Goal: Check status: Check status

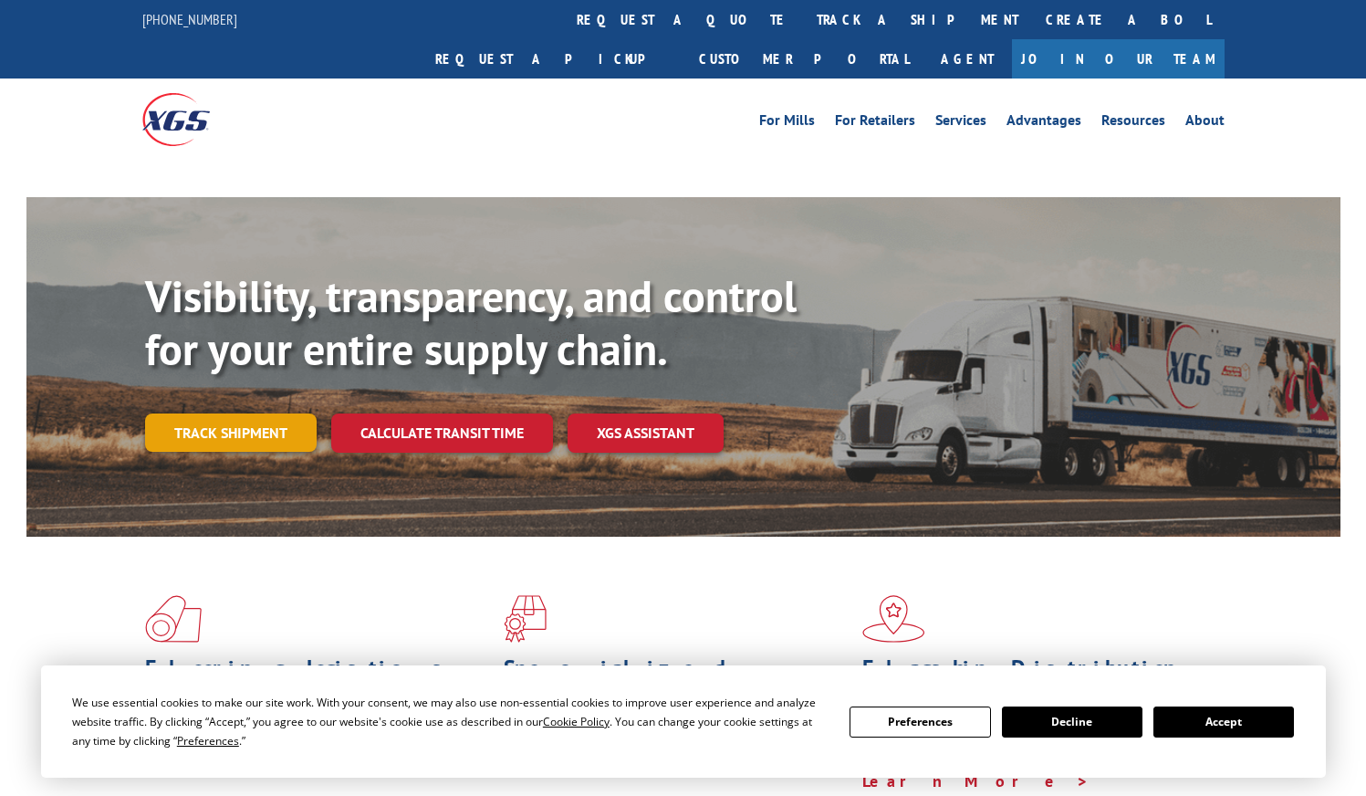
click at [308, 394] on div "Visibility, transparency, and control for your entire supply chain. Track shipm…" at bounding box center [743, 397] width 1196 height 255
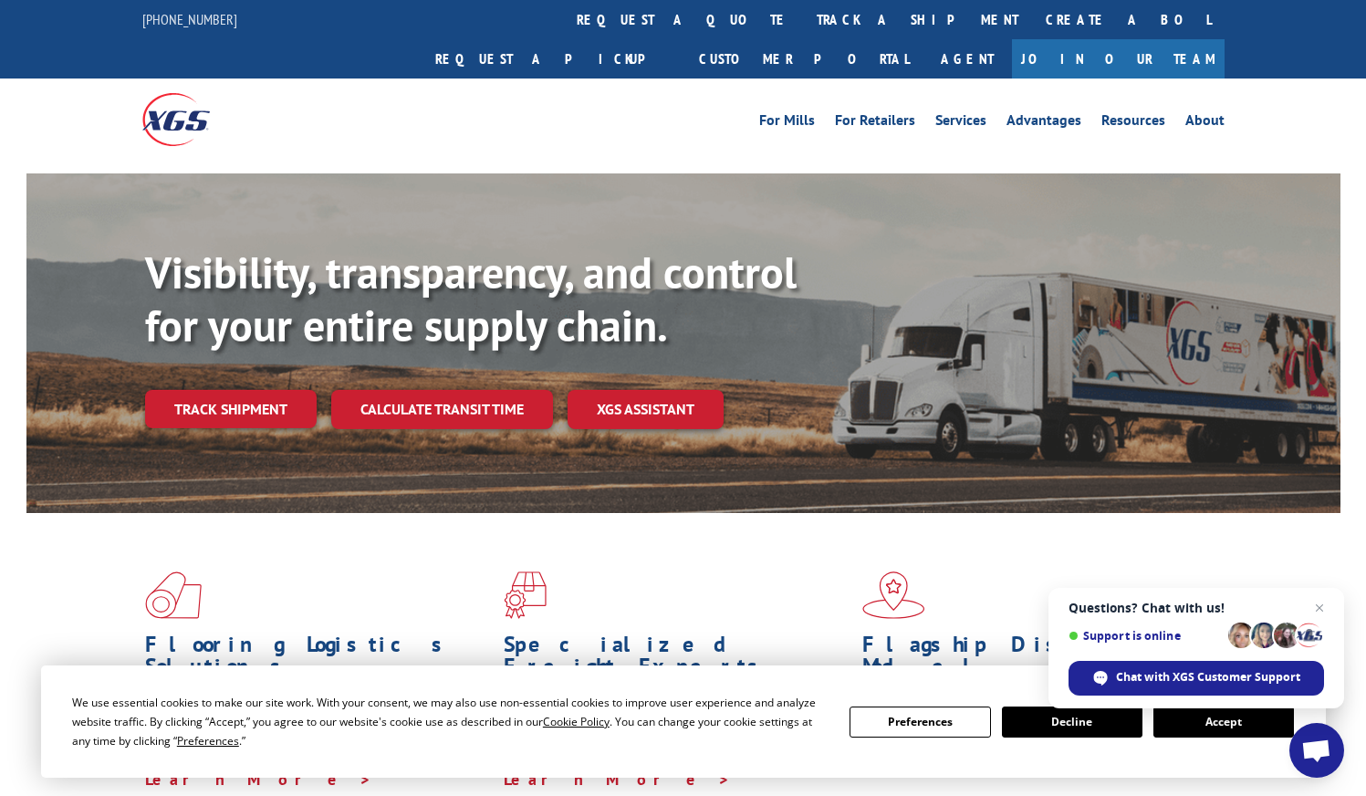
click at [1209, 727] on button "Accept" at bounding box center [1224, 721] width 141 height 31
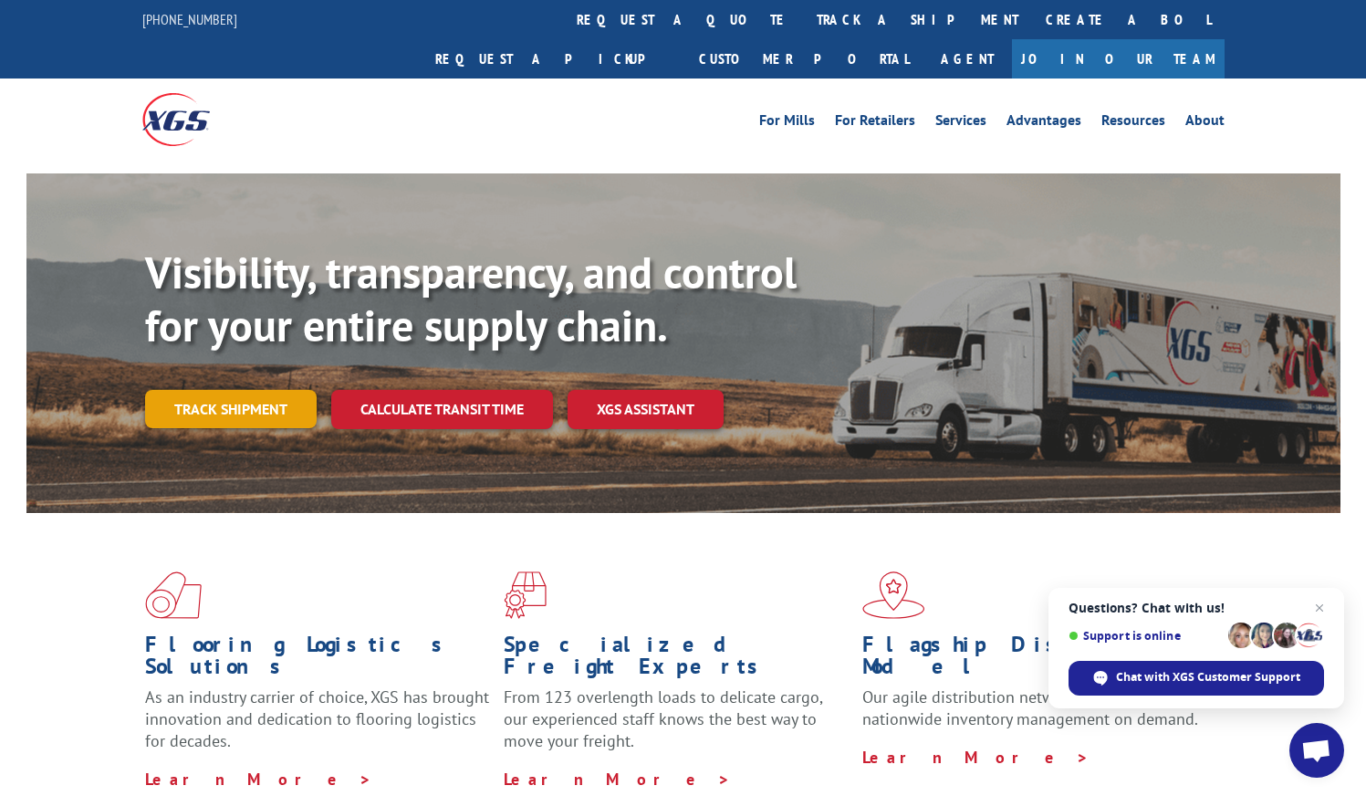
click at [281, 390] on link "Track shipment" at bounding box center [231, 409] width 172 height 38
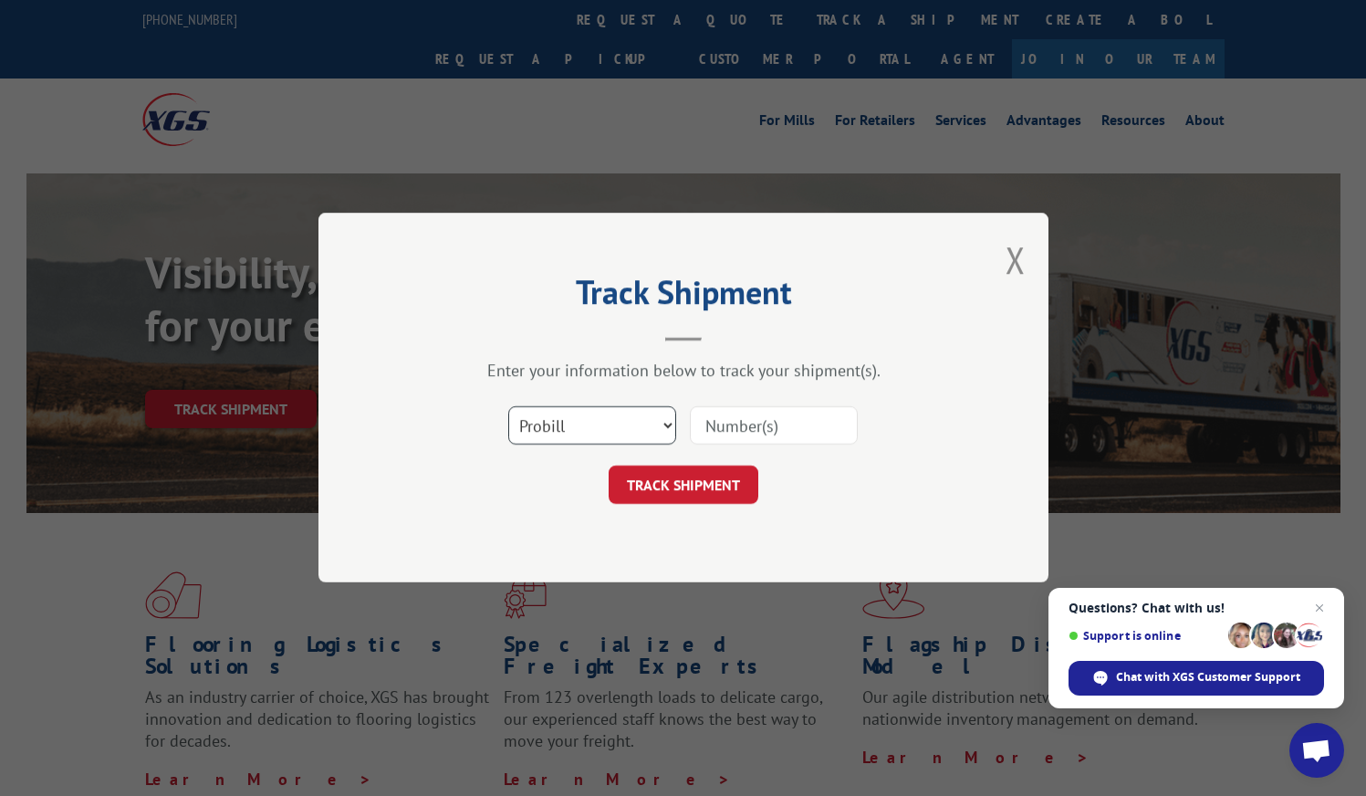
click at [570, 428] on select "Select category... Probill BOL PO" at bounding box center [592, 426] width 168 height 38
select select "bol"
click at [508, 407] on select "Select category... Probill BOL PO" at bounding box center [592, 426] width 168 height 38
click at [743, 424] on input at bounding box center [774, 426] width 168 height 38
paste input "[URL][DOMAIN_NAME]"
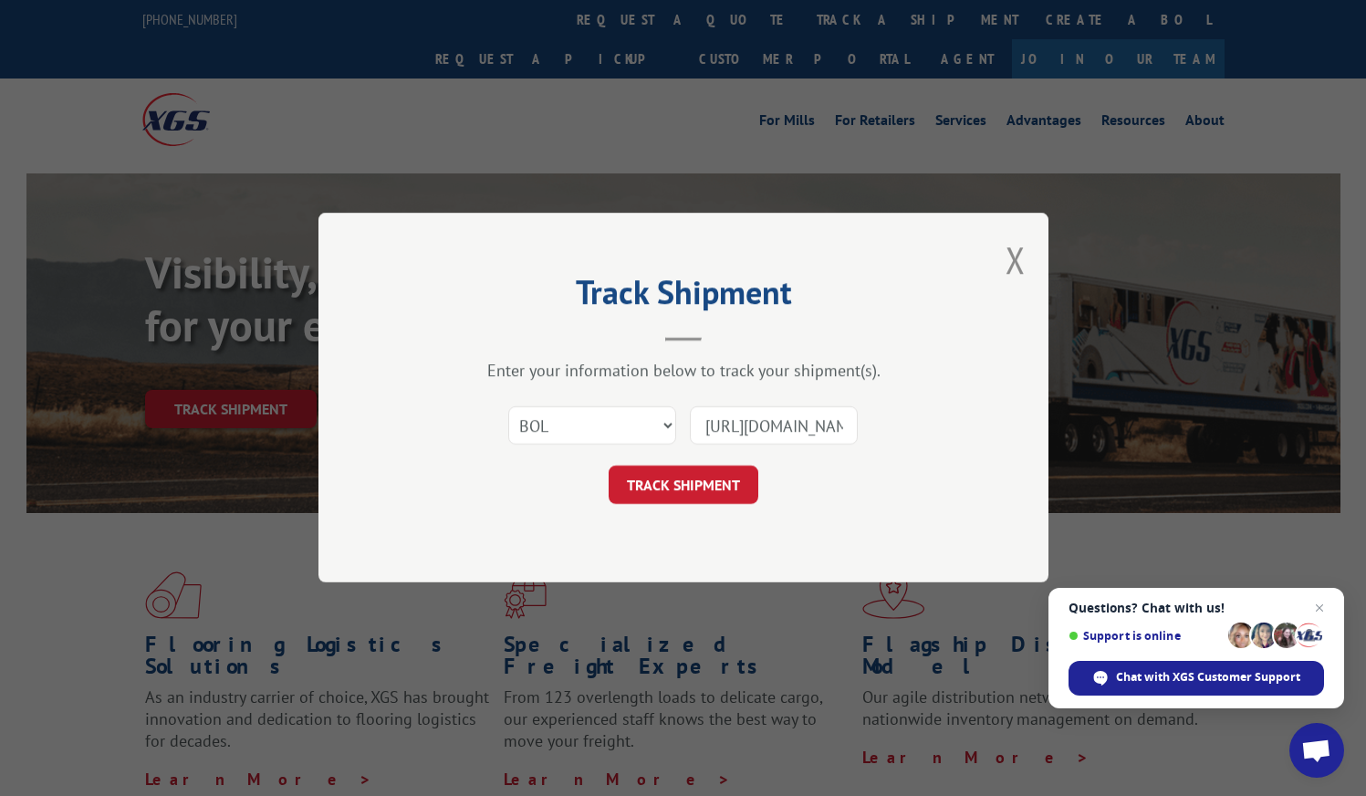
scroll to position [0, 3142]
type input "[URL][DOMAIN_NAME]"
click at [727, 462] on form "Select category... Probill BOL PO [URL][DOMAIN_NAME] TRACK SHIPMENT" at bounding box center [684, 450] width 548 height 109
click at [738, 423] on input "[URL][DOMAIN_NAME]" at bounding box center [774, 426] width 168 height 38
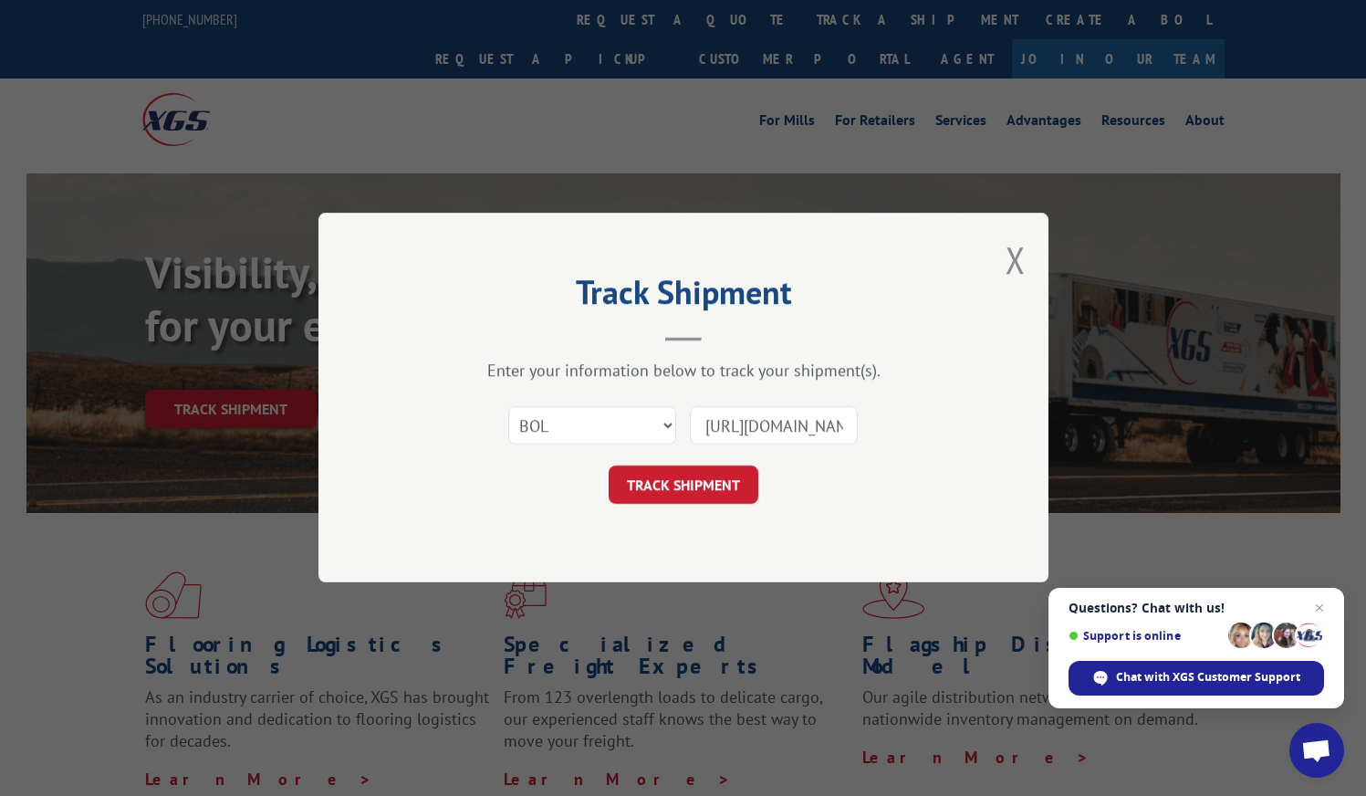
click at [776, 408] on input "[URL][DOMAIN_NAME]" at bounding box center [774, 426] width 168 height 38
paste input "0394250001042750"
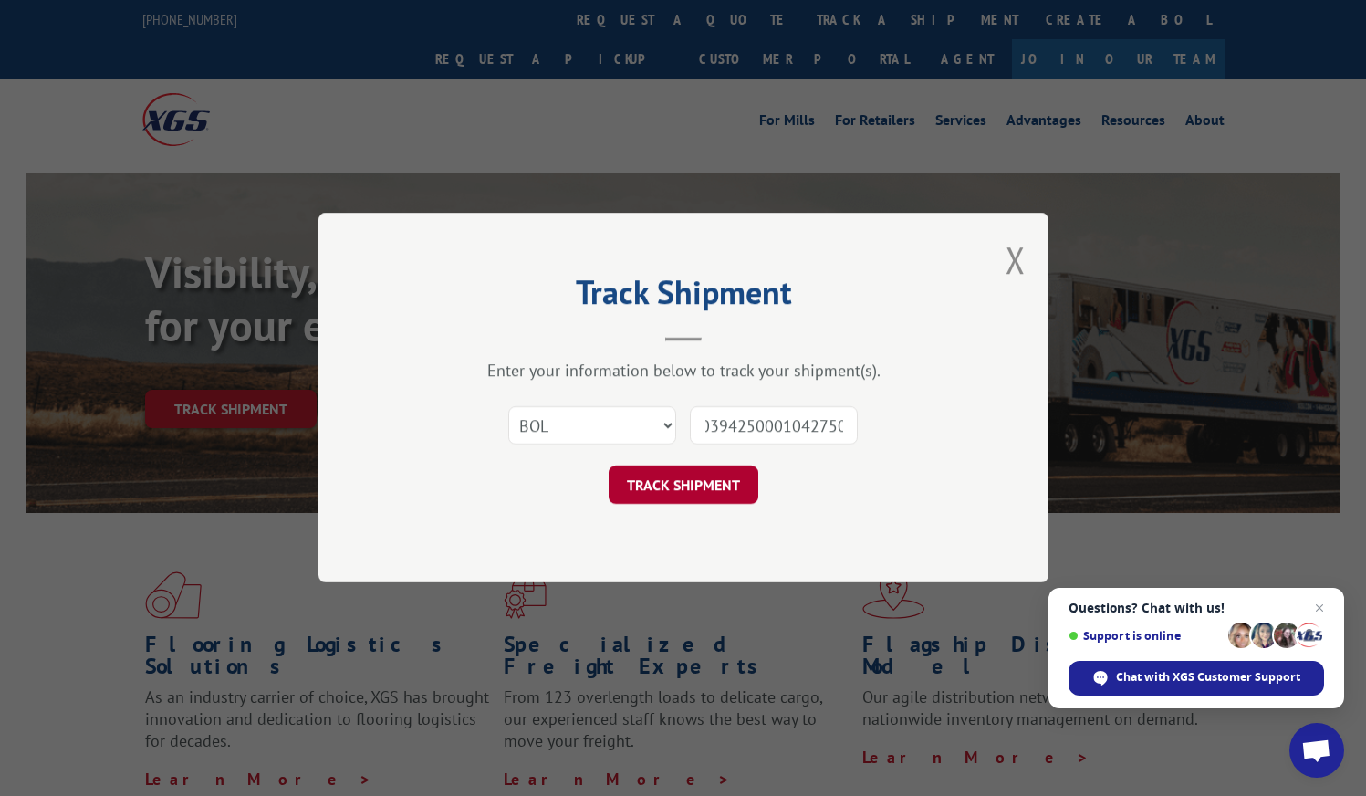
type input "0394250001042750"
click at [691, 484] on button "TRACK SHIPMENT" at bounding box center [684, 485] width 150 height 38
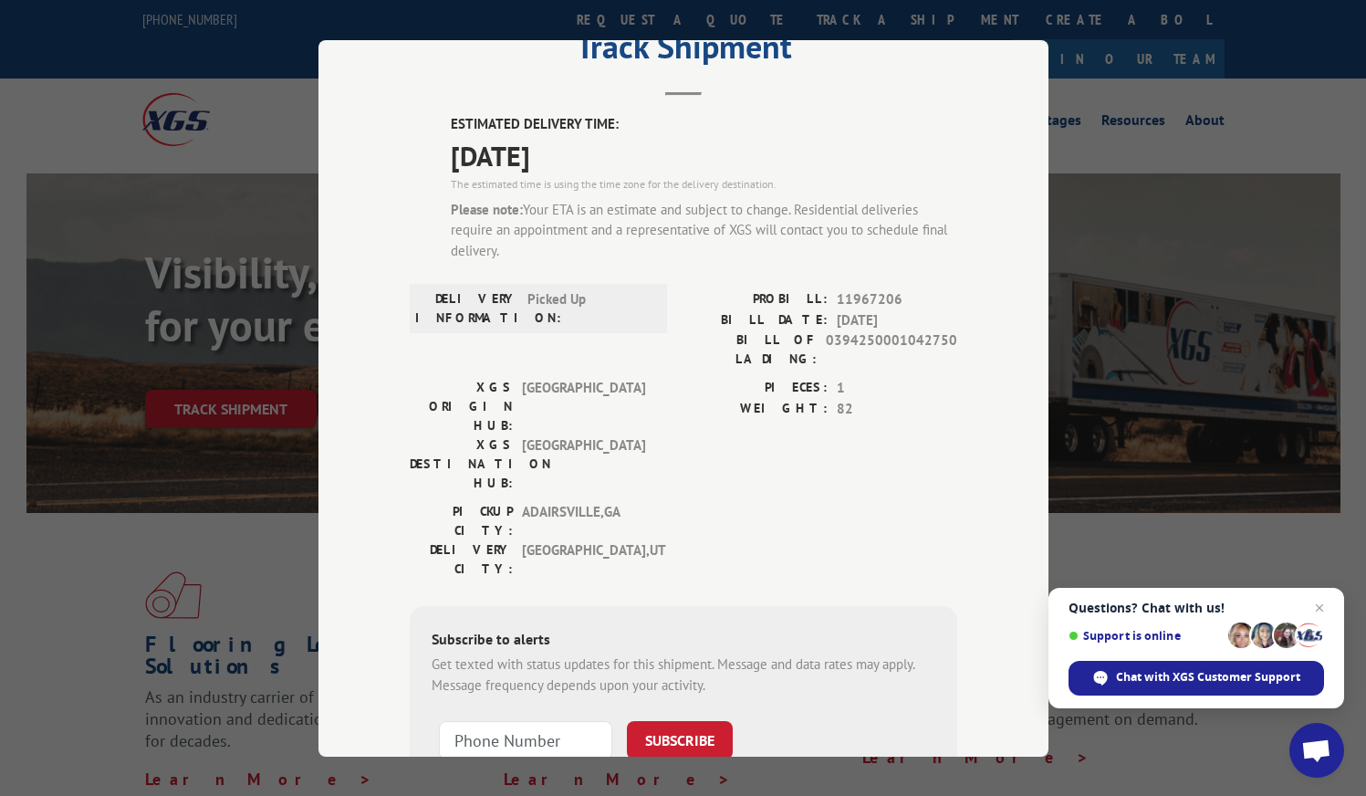
scroll to position [79, 0]
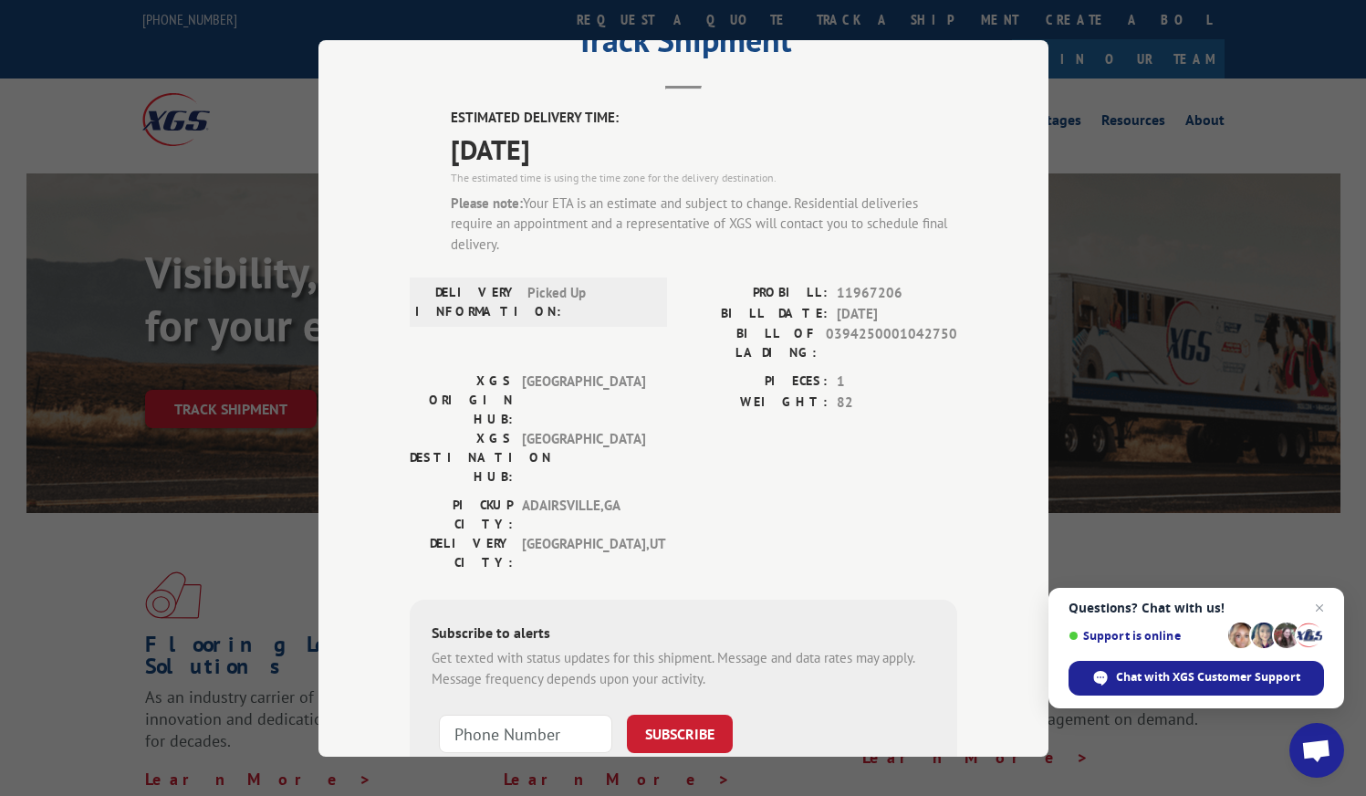
click at [599, 534] on span "[GEOGRAPHIC_DATA] , [GEOGRAPHIC_DATA]" at bounding box center [583, 553] width 123 height 38
click at [660, 496] on div "[GEOGRAPHIC_DATA]: [GEOGRAPHIC_DATA] , [GEOGRAPHIC_DATA]: [GEOGRAPHIC_DATA] , […" at bounding box center [684, 539] width 548 height 86
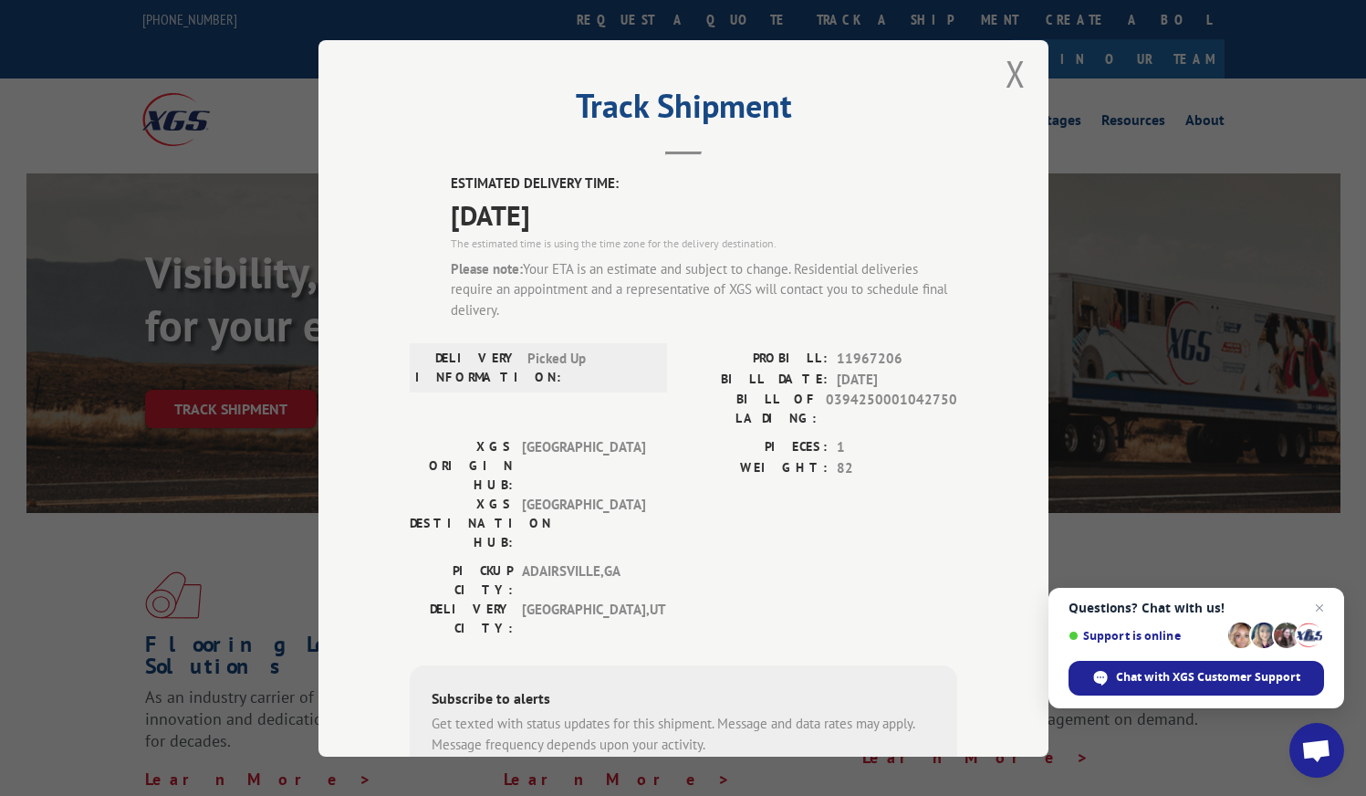
scroll to position [11, 0]
click at [644, 288] on div "Please note: Your ETA is an estimate and subject to change. Residential deliver…" at bounding box center [704, 292] width 507 height 62
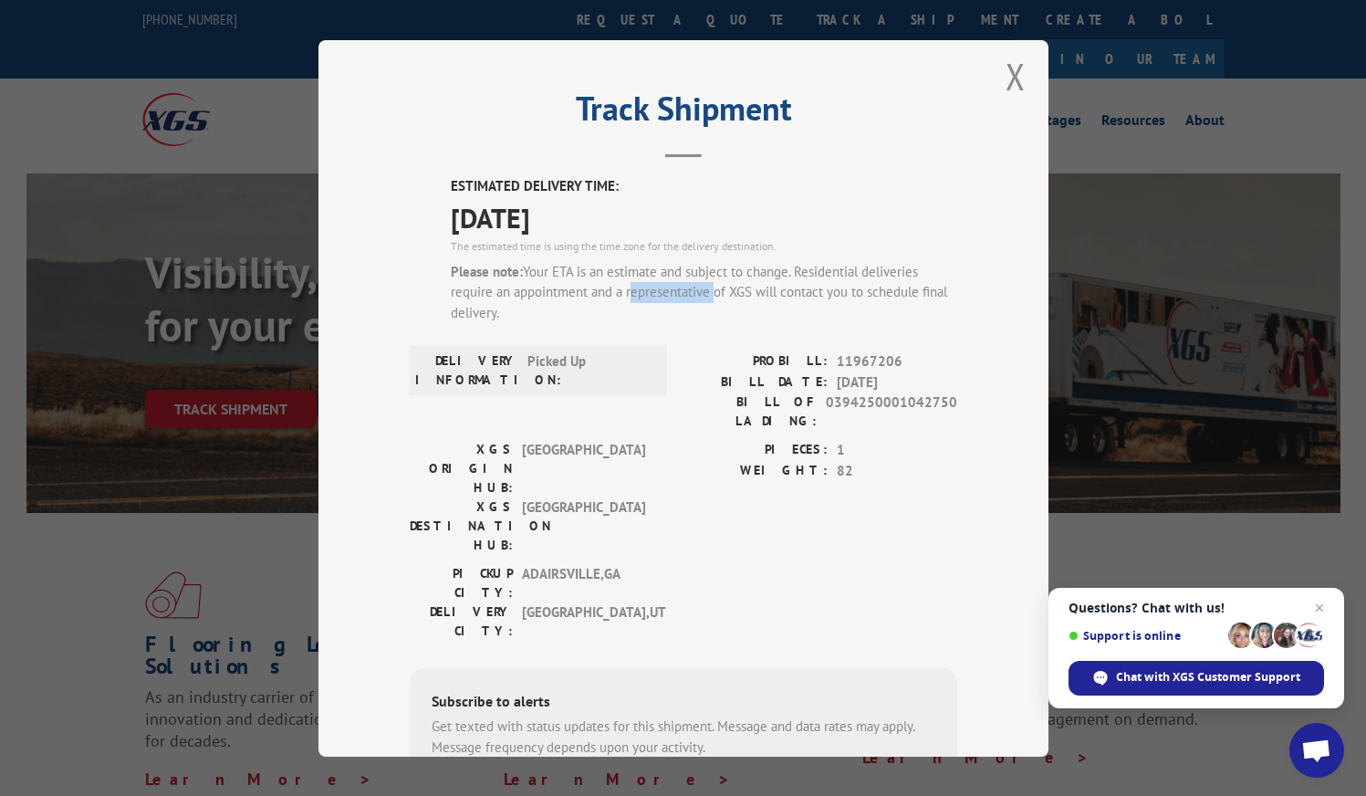
click at [644, 288] on div "Please note: Your ETA is an estimate and subject to change. Residential deliver…" at bounding box center [704, 292] width 507 height 62
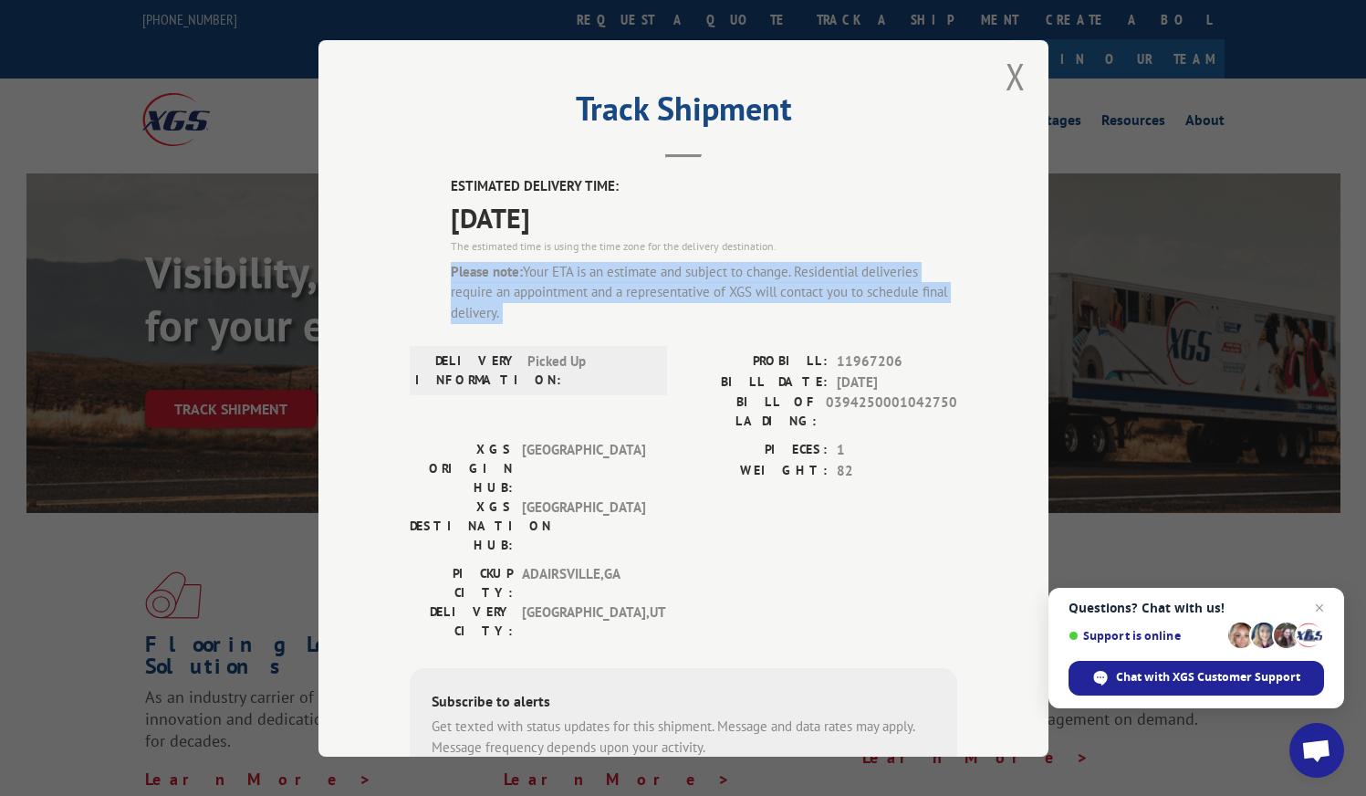
click at [651, 334] on div "ESTIMATED DELIVERY TIME: [DATE] The estimated time is using the time zone for t…" at bounding box center [704, 257] width 507 height 162
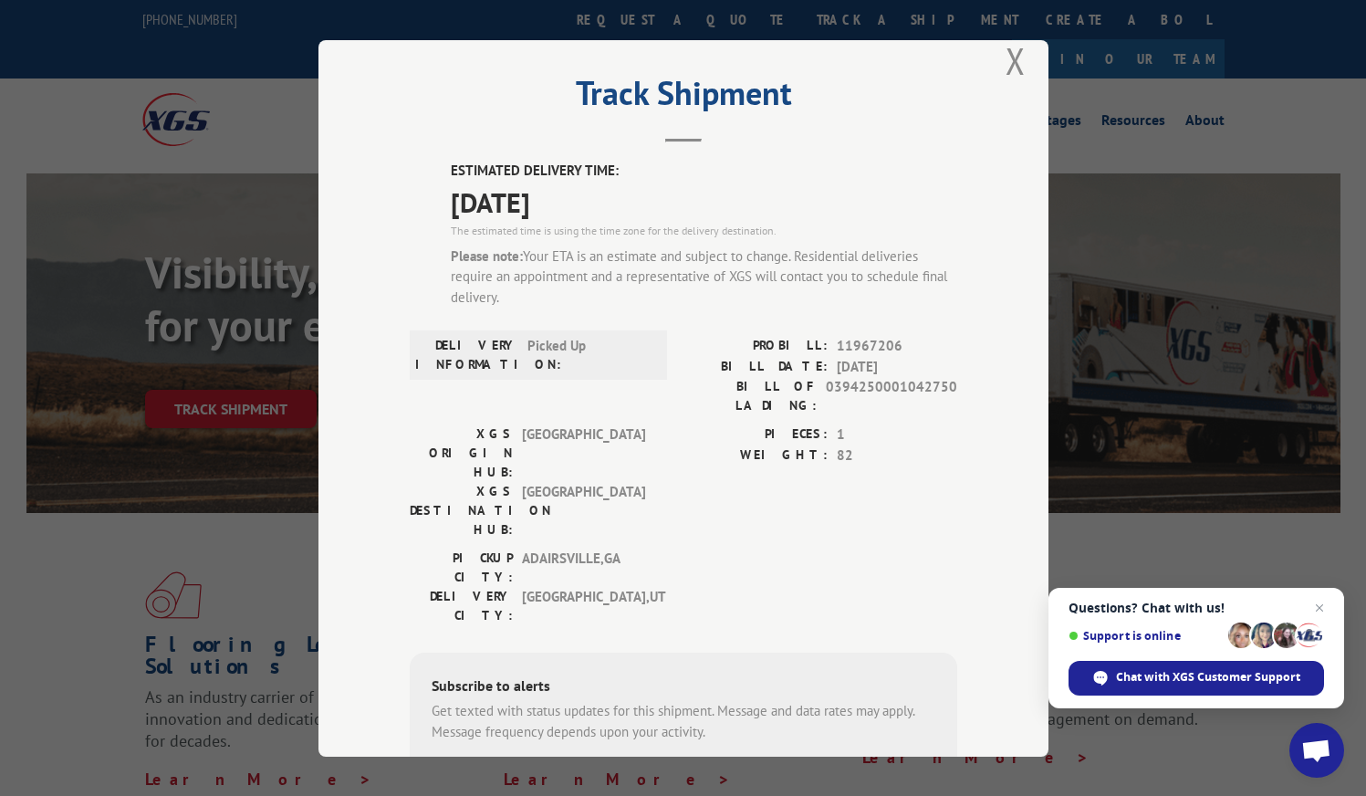
scroll to position [20, 0]
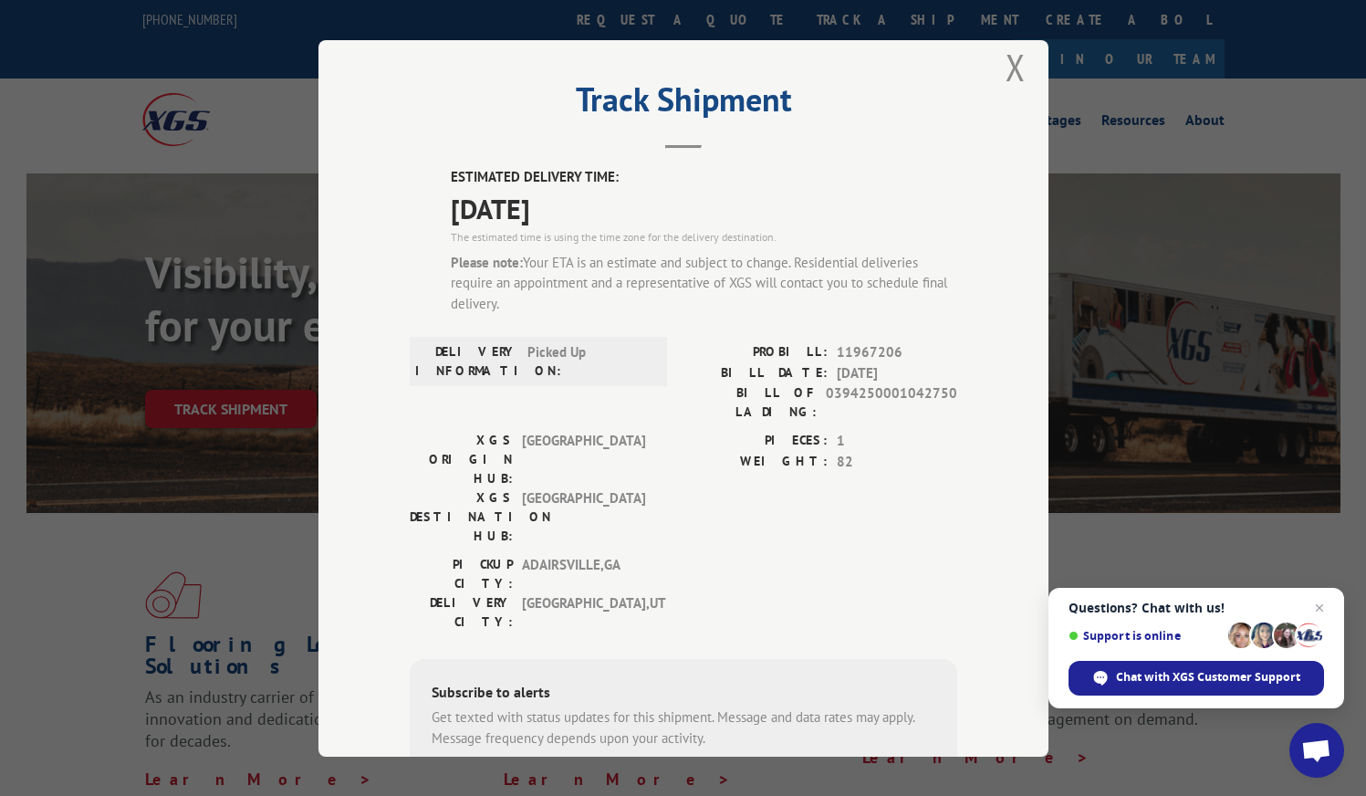
click at [570, 774] on input at bounding box center [525, 793] width 173 height 38
type input "[PHONE_NUMBER]"
click at [646, 774] on button "SUBSCRIBE" at bounding box center [680, 793] width 106 height 38
